Goal: Task Accomplishment & Management: Complete application form

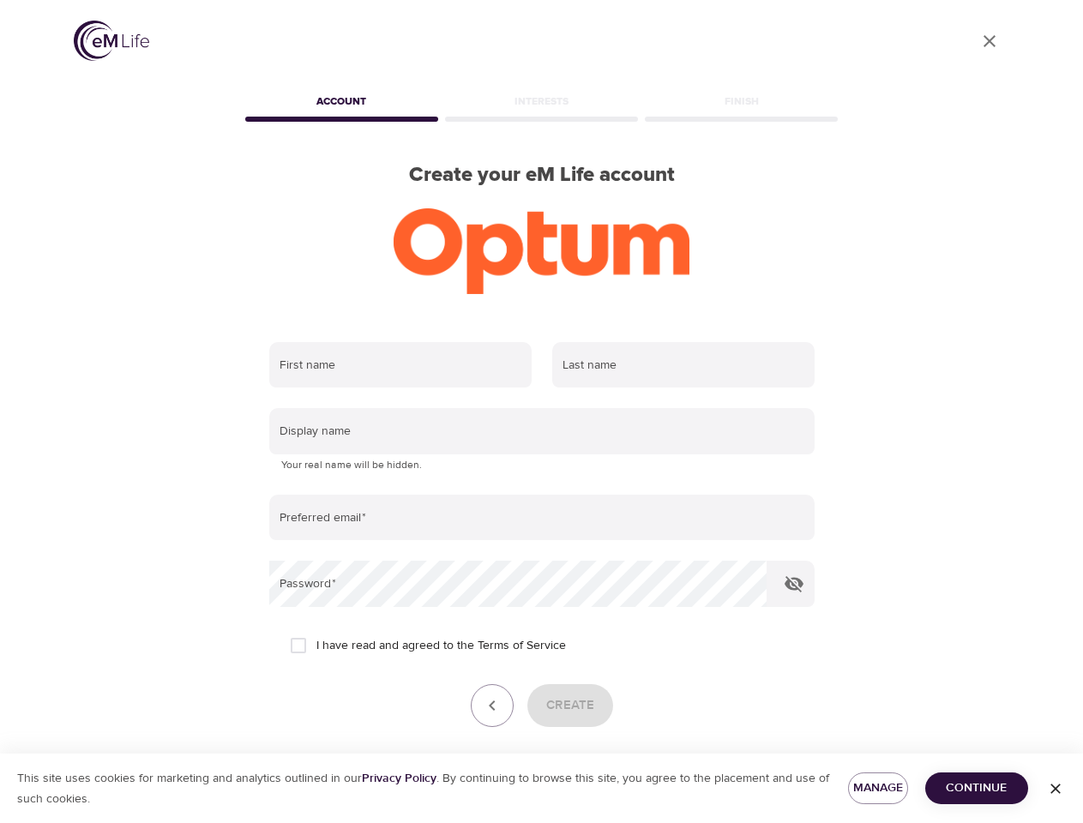
click at [401, 365] on input "text" at bounding box center [400, 365] width 262 height 46
click at [684, 365] on input "text" at bounding box center [683, 365] width 262 height 46
click at [542, 431] on input "text" at bounding box center [542, 431] width 546 height 46
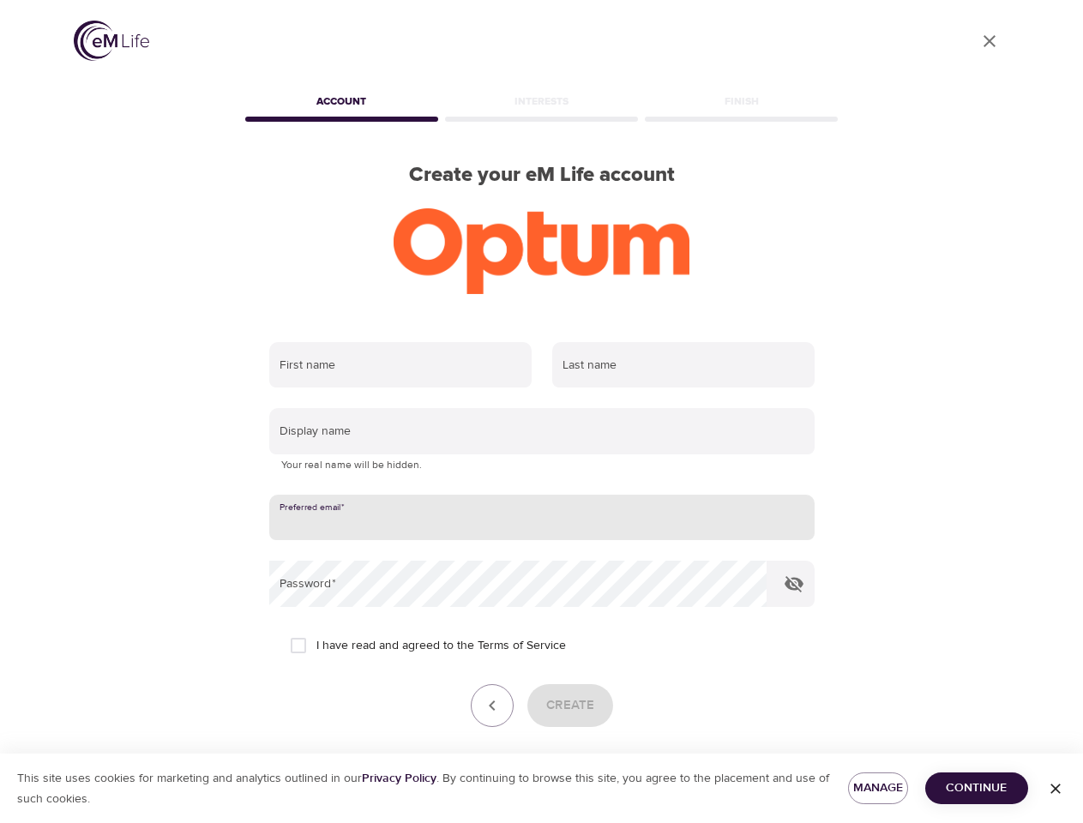
click at [542, 518] on input "email" at bounding box center [542, 518] width 546 height 46
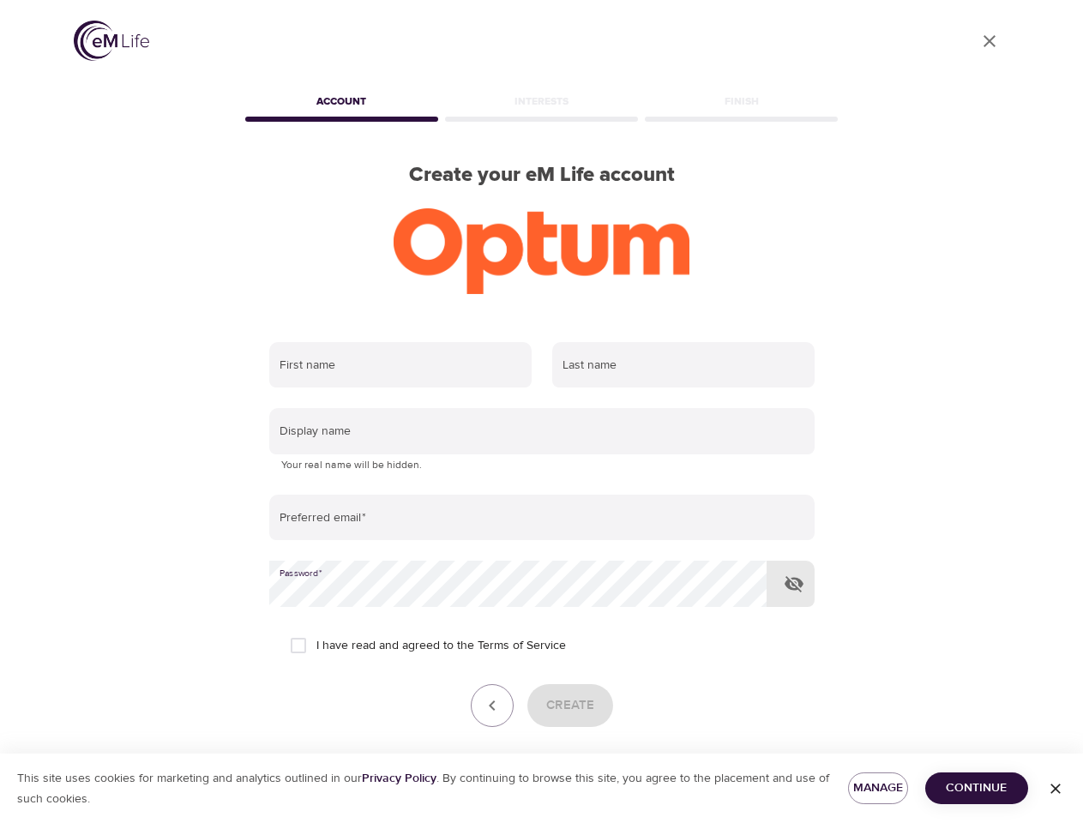
click at [794, 584] on icon "button" at bounding box center [794, 584] width 21 height 21
click at [492, 706] on icon "button" at bounding box center [492, 706] width 21 height 21
click at [570, 706] on div "Create" at bounding box center [542, 705] width 546 height 43
click at [878, 788] on span "Manage" at bounding box center [878, 788] width 33 height 21
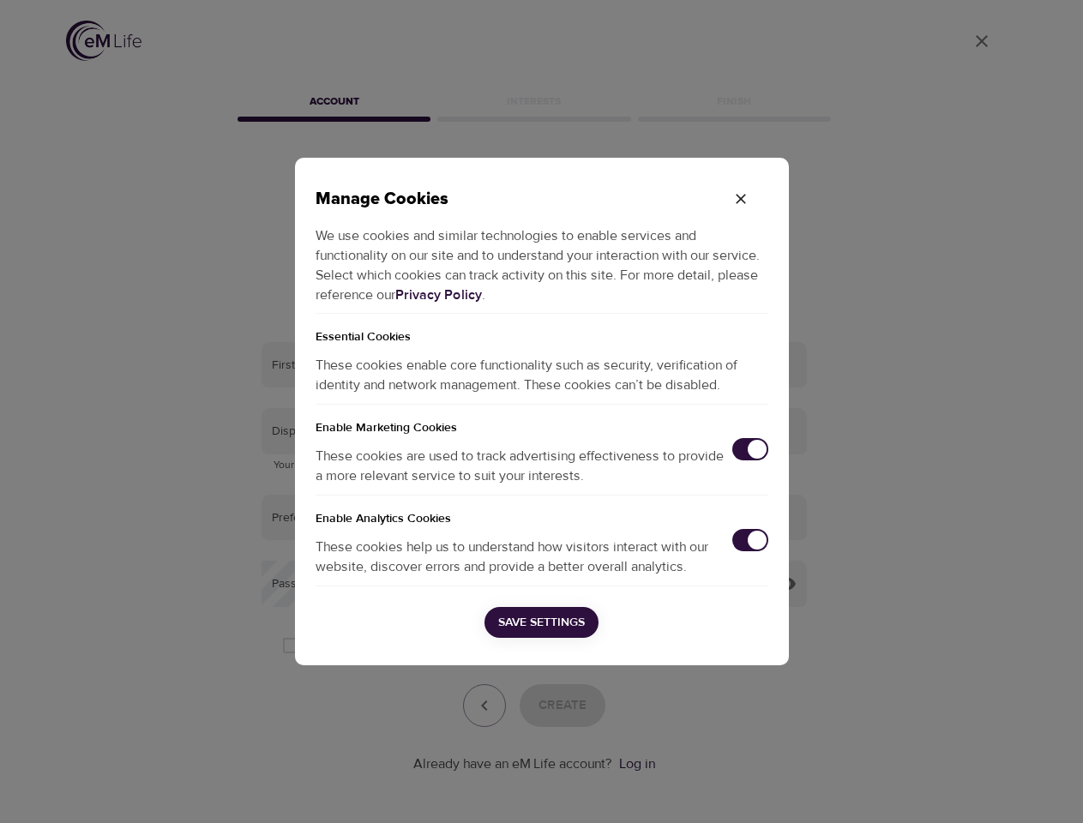
click at [977, 788] on div "Manage Cookies We use cookies and similar technologies to enable services and f…" at bounding box center [541, 411] width 1083 height 823
